Goal: Find specific page/section: Find specific page/section

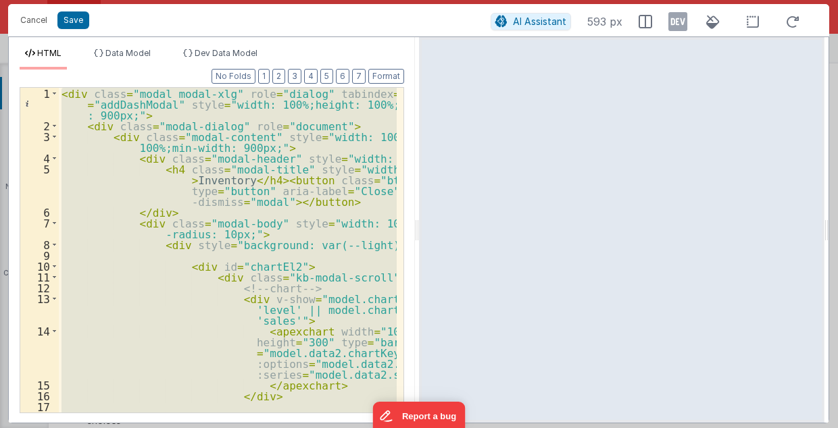
scroll to position [960, 0]
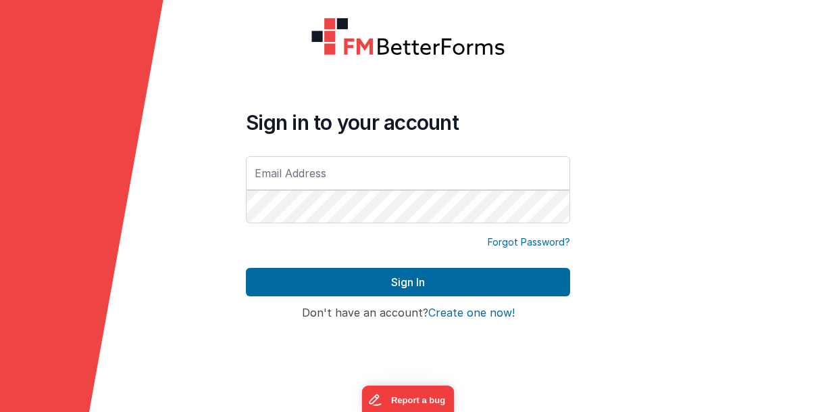
type input "[PERSON_NAME][EMAIL_ADDRESS][DOMAIN_NAME]"
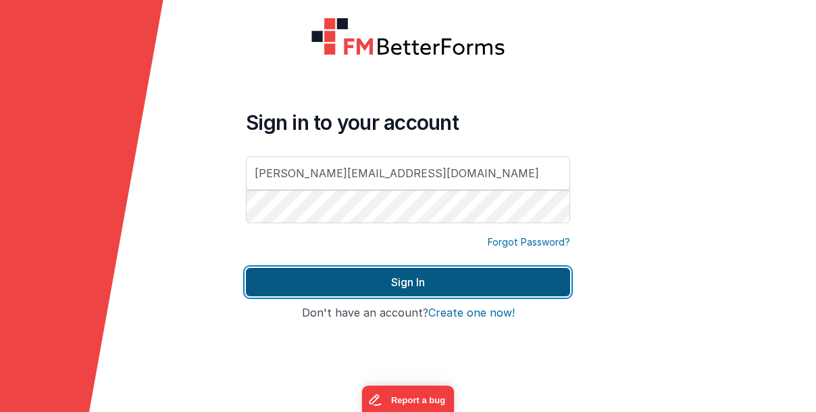
click at [397, 280] on button "Sign In" at bounding box center [408, 282] width 324 height 28
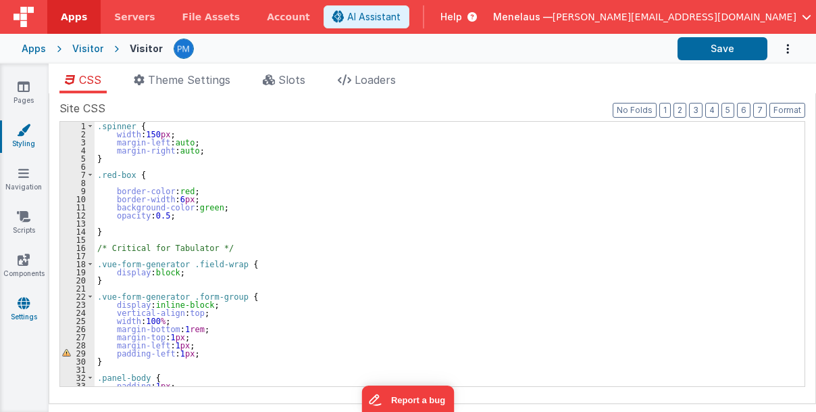
click at [18, 305] on icon at bounding box center [24, 303] width 12 height 14
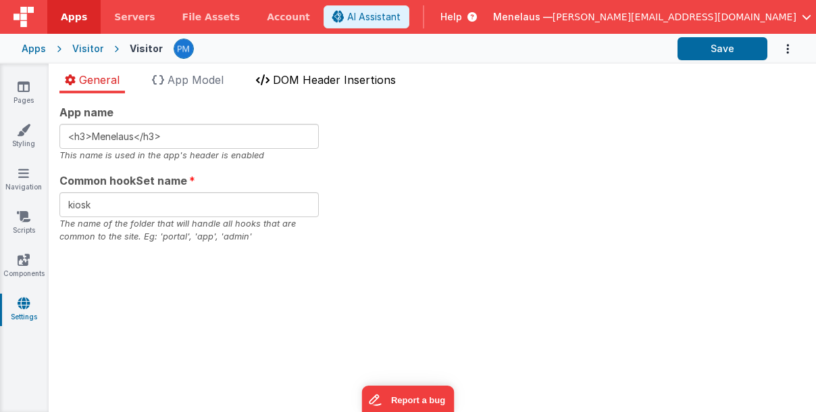
click at [390, 74] on span "DOM Header Insertions" at bounding box center [334, 80] width 123 height 14
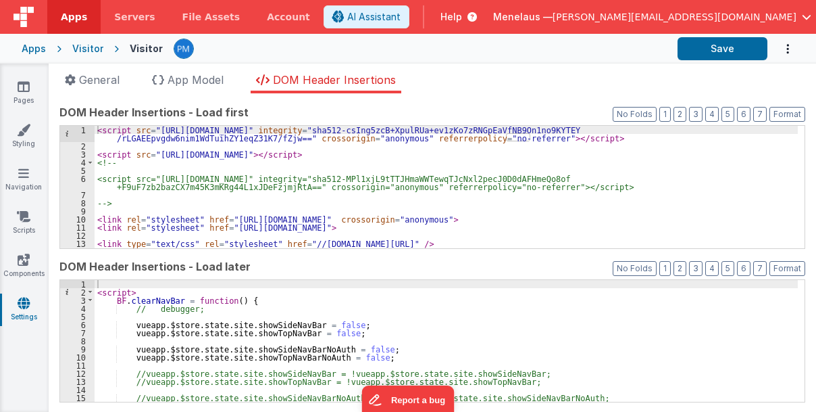
click at [722, 157] on div "< script src = "https://cdnjs.cloudflare.com/ajax/libs/Sortable/1.15.6/Sortable…" at bounding box center [446, 199] width 703 height 147
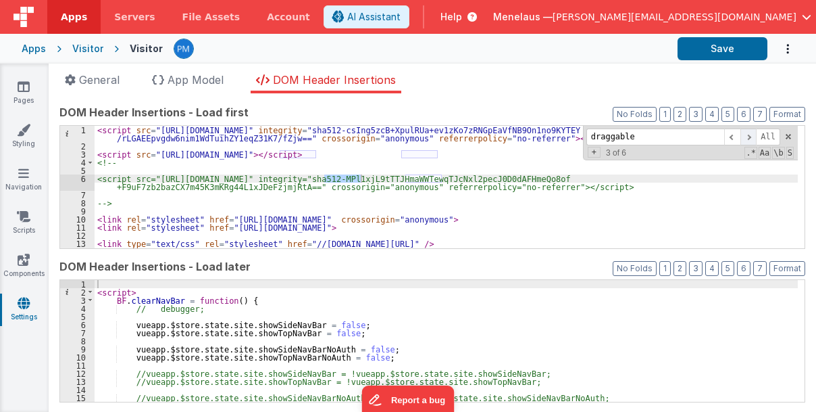
type input "draggable"
click at [747, 134] on span at bounding box center [749, 136] width 16 height 17
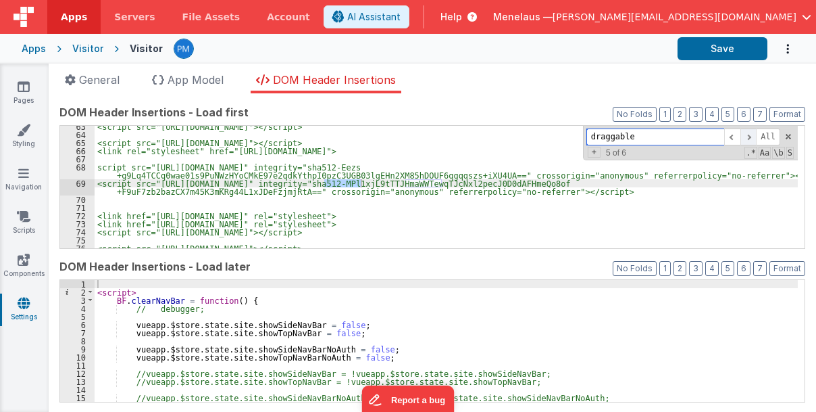
scroll to position [547, 0]
click at [747, 134] on span at bounding box center [749, 136] width 16 height 17
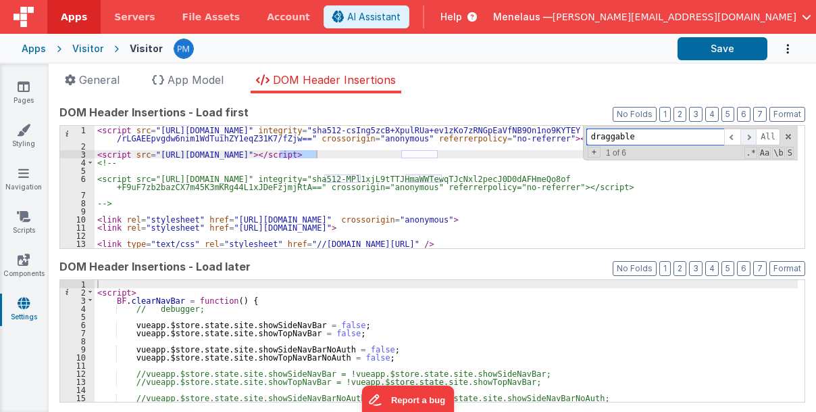
scroll to position [0, 0]
click at [747, 134] on span at bounding box center [749, 136] width 16 height 17
click at [743, 134] on span at bounding box center [749, 136] width 16 height 17
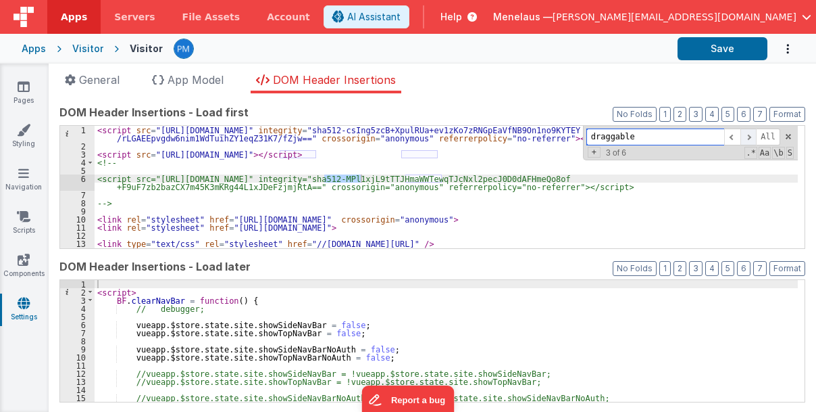
click at [743, 134] on span at bounding box center [749, 136] width 16 height 17
